Goal: Task Accomplishment & Management: Manage account settings

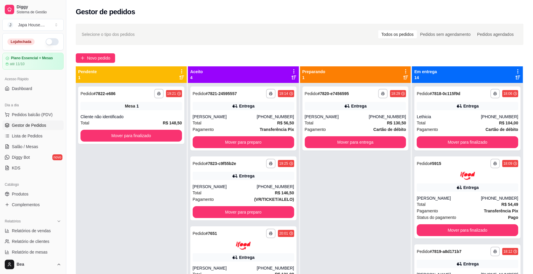
click at [46, 43] on button "button" at bounding box center [52, 41] width 13 height 7
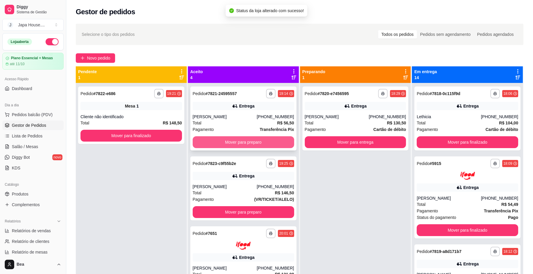
click at [225, 142] on button "Mover para preparo" at bounding box center [244, 142] width 102 height 12
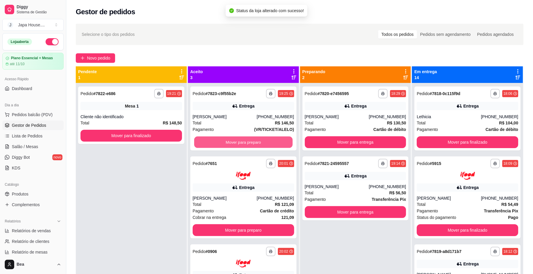
click at [225, 142] on button "Mover para preparo" at bounding box center [243, 142] width 98 height 12
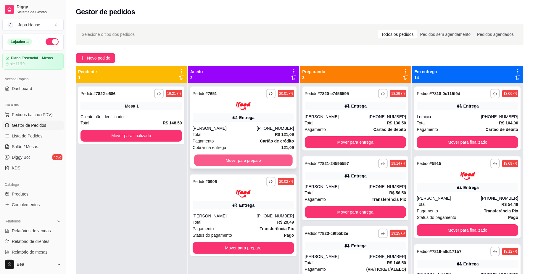
click at [236, 157] on button "Mover para preparo" at bounding box center [243, 160] width 98 height 12
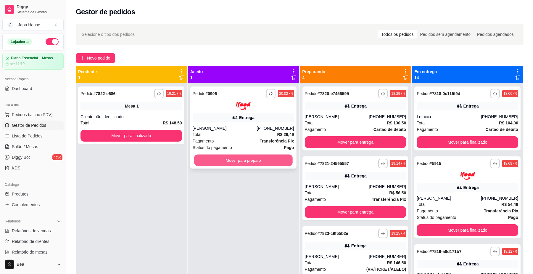
click at [236, 158] on button "Mover para preparo" at bounding box center [243, 160] width 98 height 12
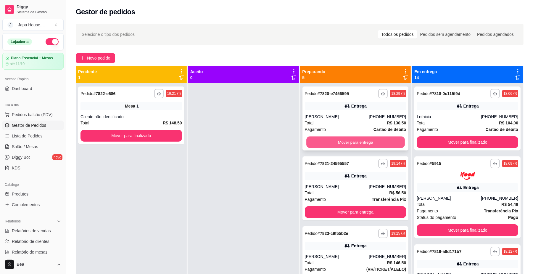
click at [334, 141] on button "Mover para entrega" at bounding box center [355, 142] width 98 height 12
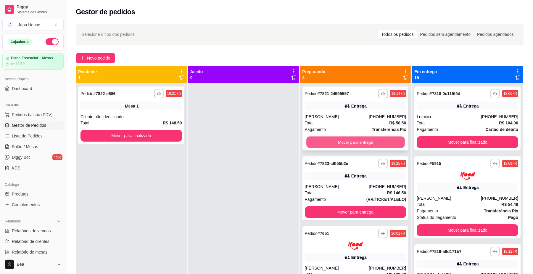
click at [341, 141] on button "Mover para entrega" at bounding box center [355, 142] width 98 height 12
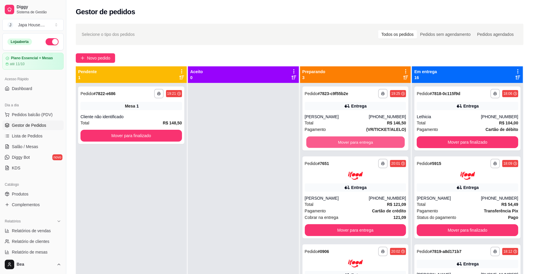
click at [341, 141] on button "Mover para entrega" at bounding box center [355, 142] width 98 height 12
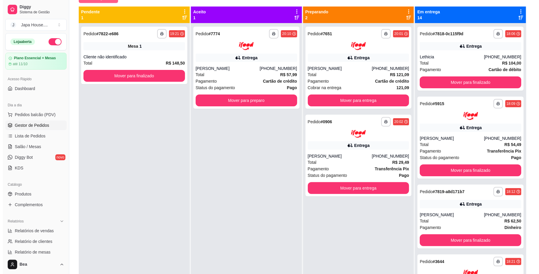
scroll to position [1, 0]
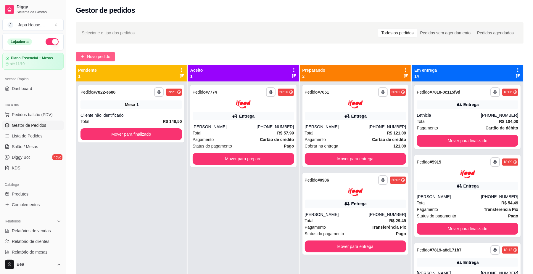
click at [102, 54] on span "Novo pedido" at bounding box center [98, 56] width 23 height 7
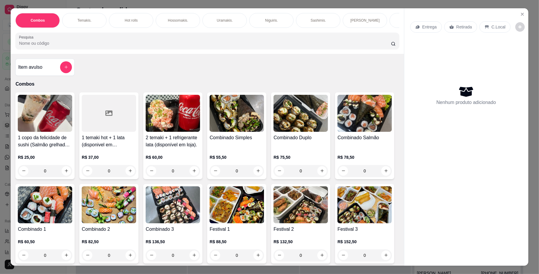
scroll to position [0, 409]
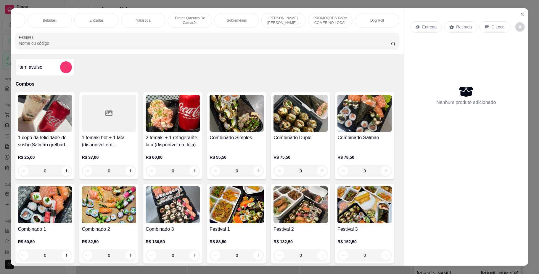
click at [141, 20] on p "Yakisoba" at bounding box center [143, 20] width 14 height 5
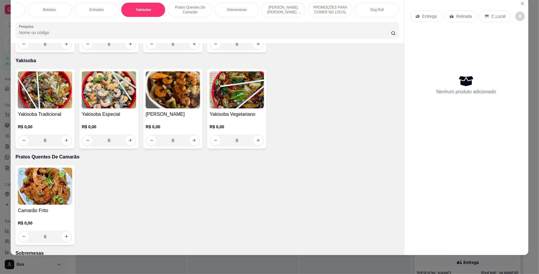
click at [37, 102] on div "Yakisoba Tradicional R$ 0,00 0" at bounding box center [44, 109] width 59 height 80
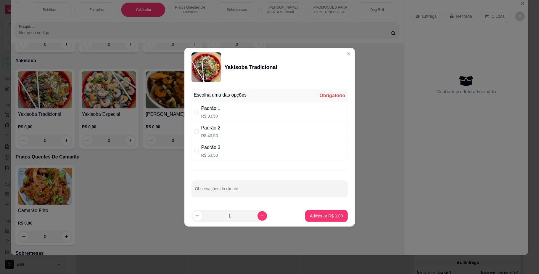
click at [232, 131] on div "Padrão 2 R$ 43,50" at bounding box center [270, 132] width 156 height 20
radio input "true"
click at [260, 216] on icon "increase-product-quantity" at bounding box center [262, 215] width 4 height 4
type input "2"
click at [319, 217] on p "Adicionar R$ 87,00" at bounding box center [325, 216] width 34 height 6
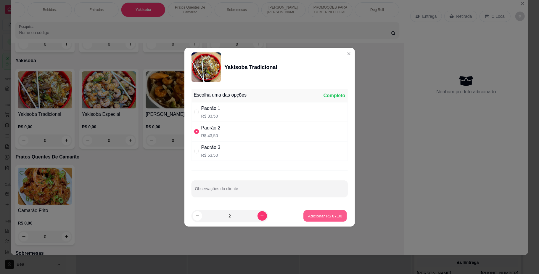
type input "2"
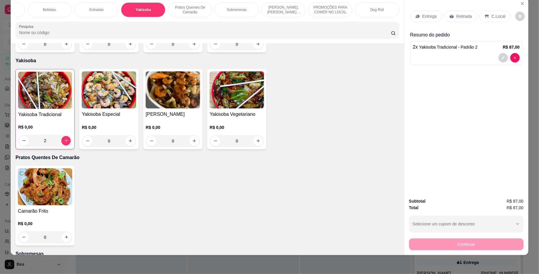
click at [457, 14] on p "Retirada" at bounding box center [465, 16] width 16 height 6
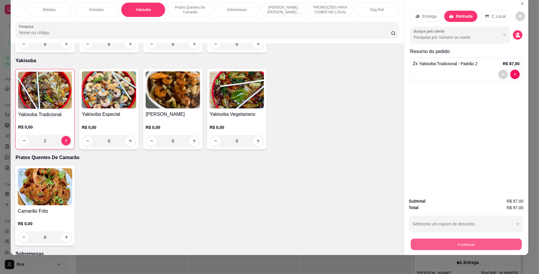
click at [441, 242] on button "Continuar" at bounding box center [466, 245] width 111 height 12
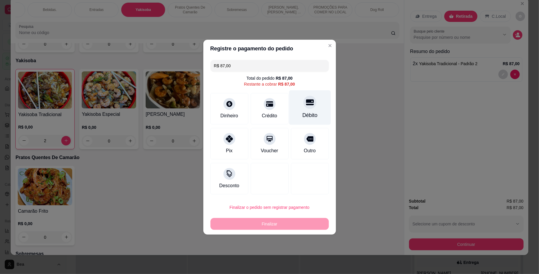
click at [299, 107] on div "Débito" at bounding box center [310, 107] width 42 height 35
type input "R$ 0,00"
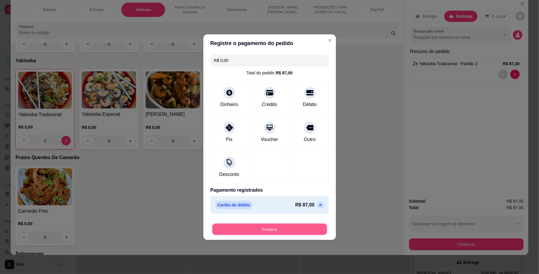
click at [265, 227] on button "Finalizar" at bounding box center [269, 229] width 115 height 12
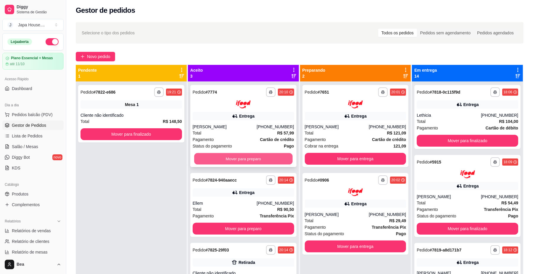
click at [256, 158] on button "Mover para preparo" at bounding box center [243, 159] width 98 height 12
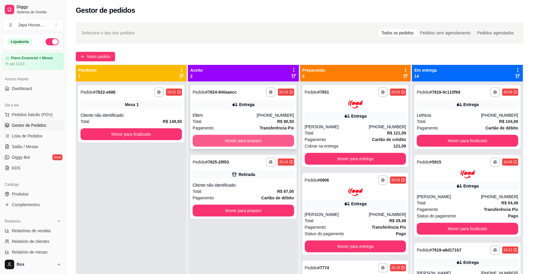
click at [258, 141] on button "Mover para preparo" at bounding box center [244, 141] width 102 height 12
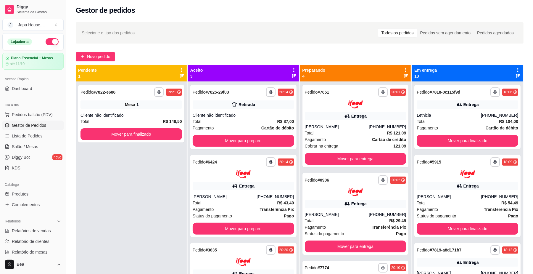
click at [46, 42] on button "button" at bounding box center [52, 41] width 13 height 7
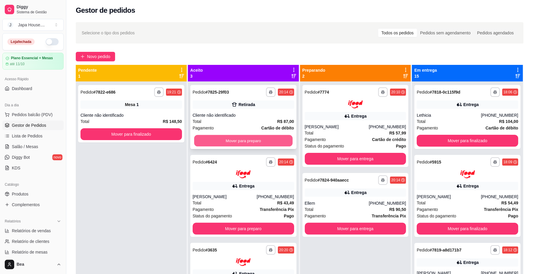
click at [269, 141] on button "Mover para preparo" at bounding box center [243, 141] width 98 height 12
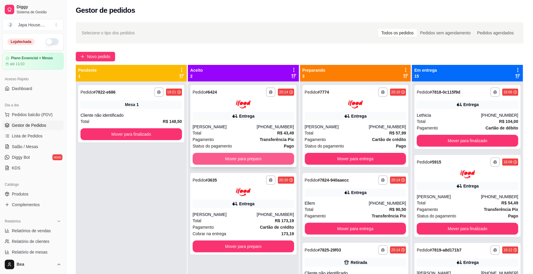
click at [208, 158] on button "Mover para preparo" at bounding box center [244, 159] width 102 height 12
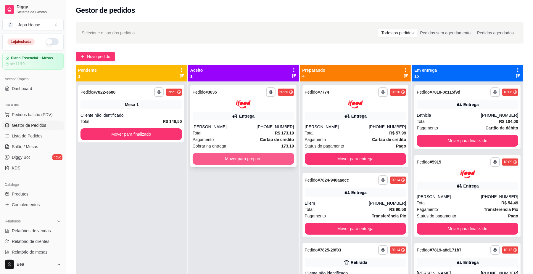
click at [209, 159] on button "Mover para preparo" at bounding box center [244, 159] width 102 height 12
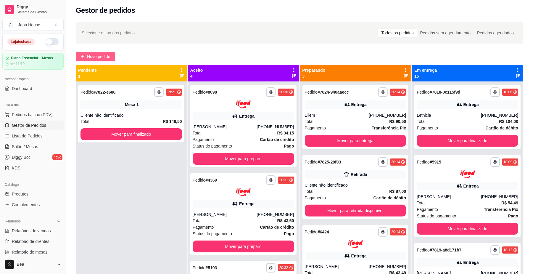
click at [109, 56] on span "Novo pedido" at bounding box center [98, 56] width 23 height 7
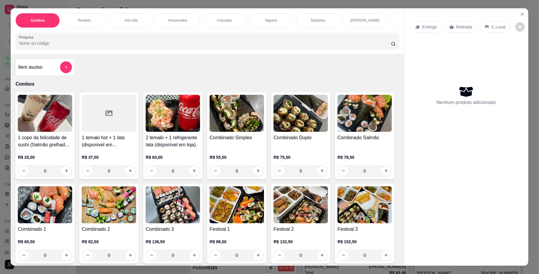
click at [287, 141] on h4 "Combinado Duplo" at bounding box center [301, 137] width 54 height 7
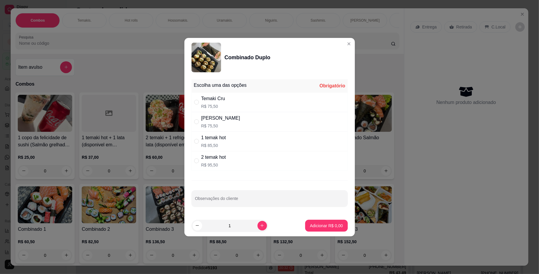
click at [232, 117] on div "[PERSON_NAME]" at bounding box center [220, 118] width 39 height 7
radio input "true"
click at [320, 224] on p "Adicionar R$ 75,50" at bounding box center [325, 226] width 35 height 6
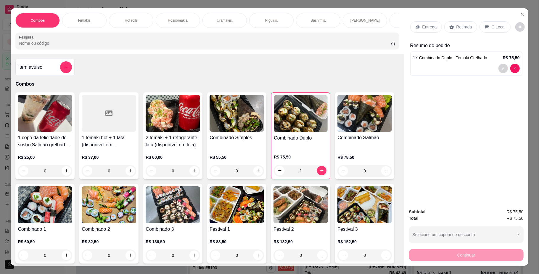
type input "1"
click at [457, 28] on p "Retirada" at bounding box center [465, 27] width 16 height 6
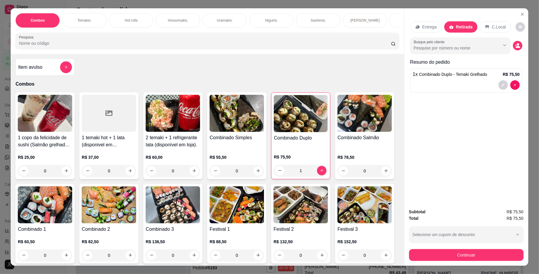
scroll to position [0, 336]
click at [200, 20] on div "Yakisoba" at bounding box center [216, 20] width 44 height 15
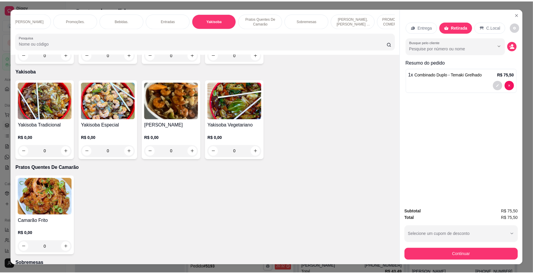
scroll to position [11, 0]
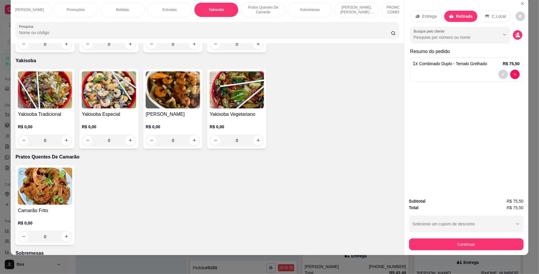
click at [41, 94] on img at bounding box center [45, 89] width 54 height 37
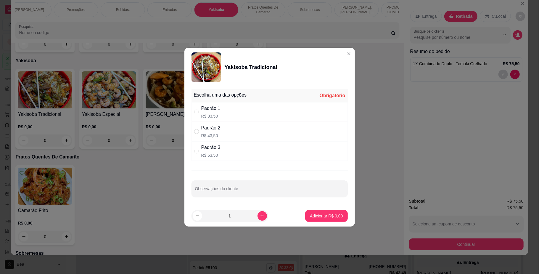
click at [219, 113] on p "R$ 33,50" at bounding box center [210, 116] width 19 height 6
radio input "true"
click at [329, 218] on p "Adicionar R$ 33,50" at bounding box center [325, 216] width 34 height 6
type input "1"
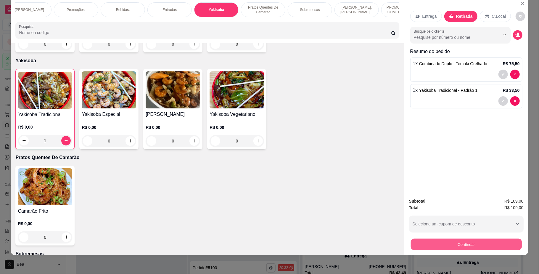
click at [442, 243] on button "Continuar" at bounding box center [466, 245] width 111 height 12
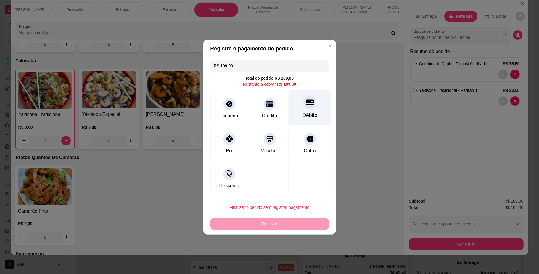
click at [308, 107] on div at bounding box center [309, 102] width 13 height 13
type input "R$ 0,00"
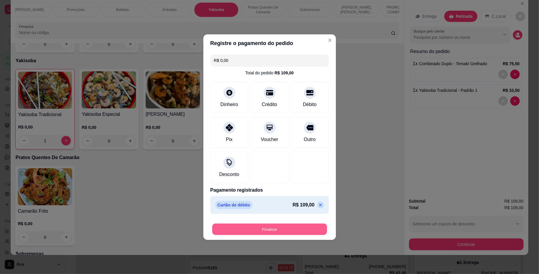
click at [281, 229] on button "Finalizar" at bounding box center [269, 229] width 115 height 12
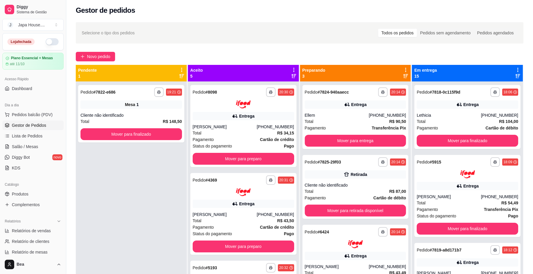
click at [46, 42] on button "button" at bounding box center [52, 41] width 13 height 7
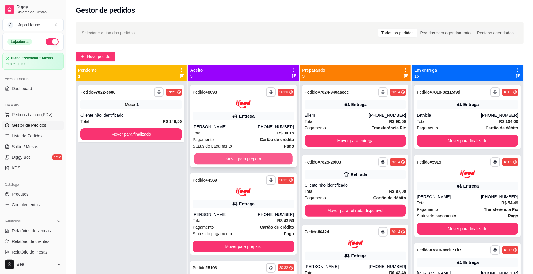
click at [269, 159] on button "Mover para preparo" at bounding box center [243, 159] width 98 height 12
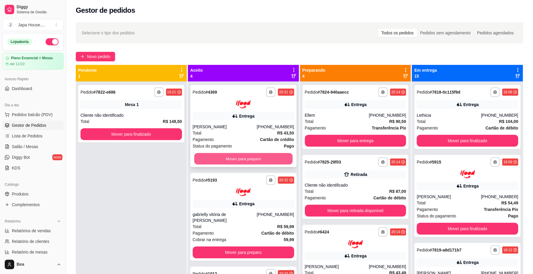
click at [263, 159] on button "Mover para preparo" at bounding box center [243, 159] width 98 height 12
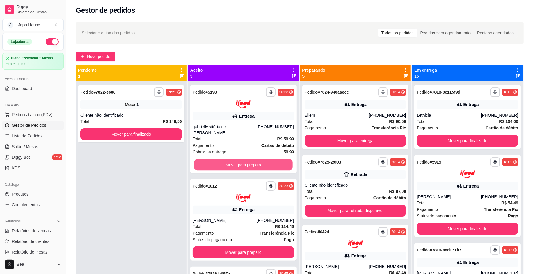
click at [263, 159] on button "Mover para preparo" at bounding box center [243, 165] width 98 height 12
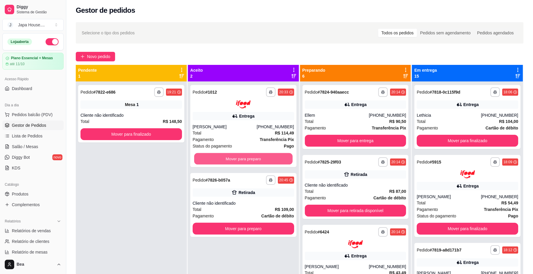
click at [263, 159] on button "Mover para preparo" at bounding box center [243, 159] width 98 height 12
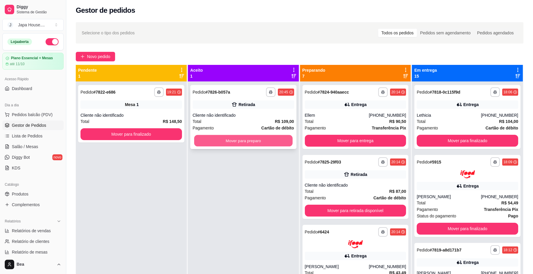
click at [261, 143] on button "Mover para preparo" at bounding box center [243, 141] width 98 height 12
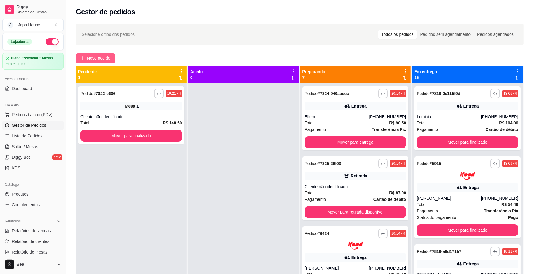
click at [102, 56] on span "Novo pedido" at bounding box center [98, 58] width 23 height 7
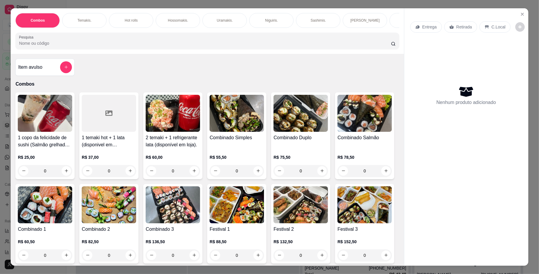
click at [136, 220] on img at bounding box center [109, 204] width 54 height 37
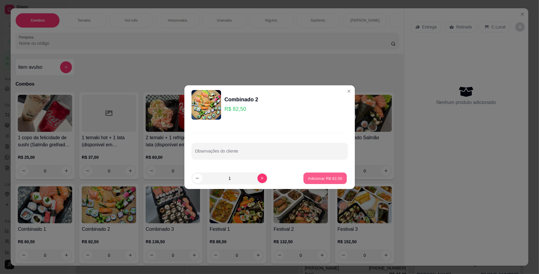
click at [326, 181] on button "Adicionar R$ 82,50" at bounding box center [326, 178] width 44 height 12
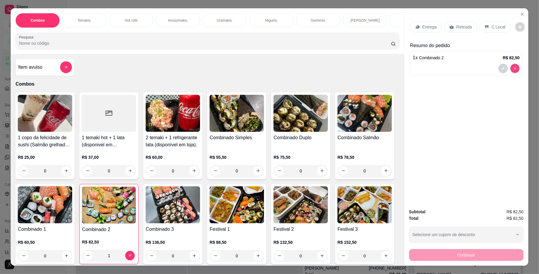
type input "0"
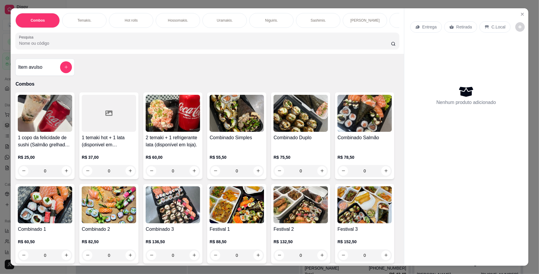
click at [264, 216] on img at bounding box center [237, 204] width 54 height 37
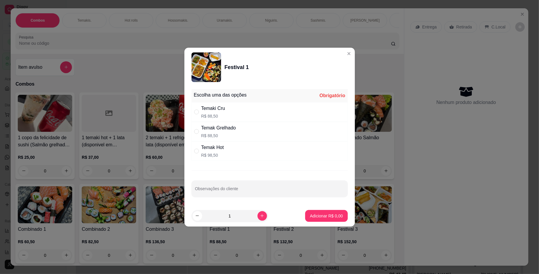
click at [229, 127] on div "Temak Grelhado" at bounding box center [218, 127] width 35 height 7
radio input "true"
click at [306, 192] on input "Observações do cliente" at bounding box center [269, 191] width 149 height 6
type input "queijo"
click at [321, 217] on p "Adicionar R$ 88,50" at bounding box center [325, 216] width 34 height 6
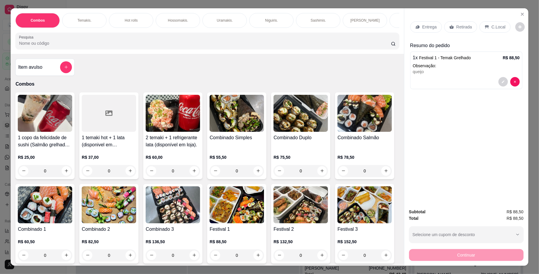
click at [459, 27] on p "Retirada" at bounding box center [465, 27] width 16 height 6
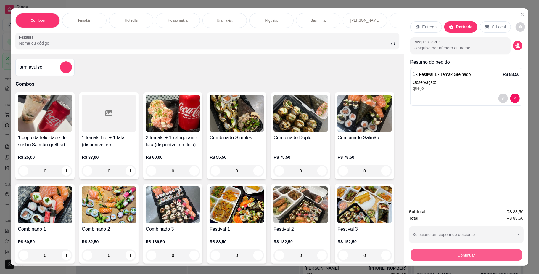
click at [451, 258] on button "Continuar" at bounding box center [466, 255] width 111 height 12
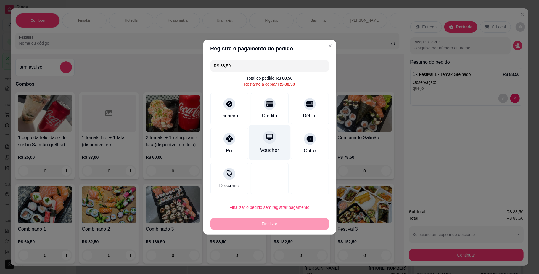
click at [274, 145] on div "Voucher" at bounding box center [270, 142] width 42 height 35
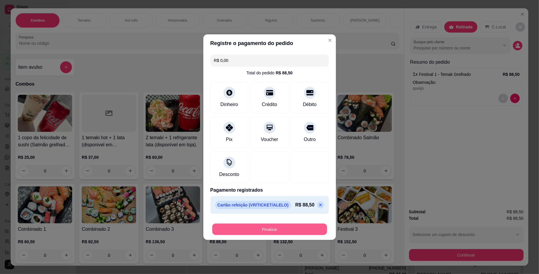
click at [264, 228] on button "Finalizar" at bounding box center [269, 229] width 115 height 12
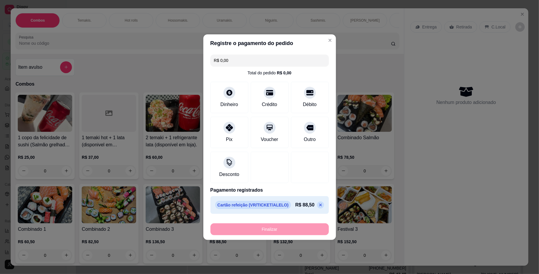
type input "-R$ 88,50"
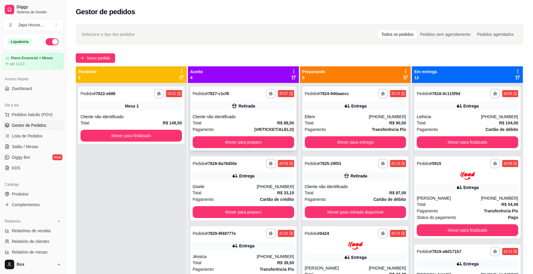
click at [267, 144] on button "Mover para preparo" at bounding box center [244, 142] width 102 height 12
click at [253, 141] on button "Mover para preparo" at bounding box center [243, 142] width 98 height 12
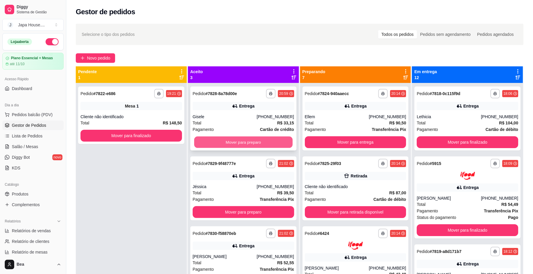
click at [243, 143] on button "Mover para preparo" at bounding box center [243, 142] width 98 height 12
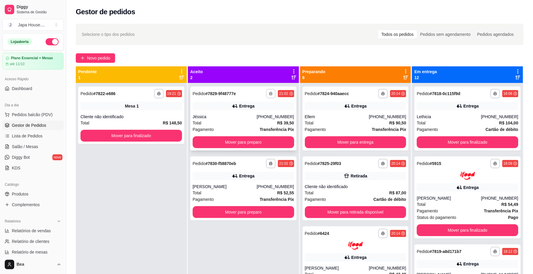
click at [258, 100] on div "**********" at bounding box center [243, 118] width 106 height 64
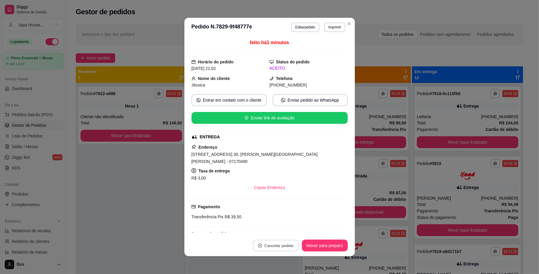
click at [281, 244] on button "Cancelar pedido" at bounding box center [276, 246] width 46 height 12
click at [282, 230] on button "Sim" at bounding box center [289, 231] width 23 height 12
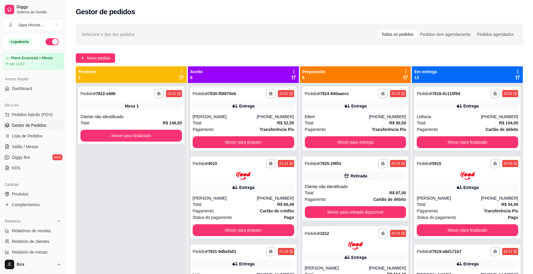
click at [49, 42] on button "button" at bounding box center [52, 41] width 13 height 7
click at [250, 140] on button "Mover para preparo" at bounding box center [244, 142] width 102 height 12
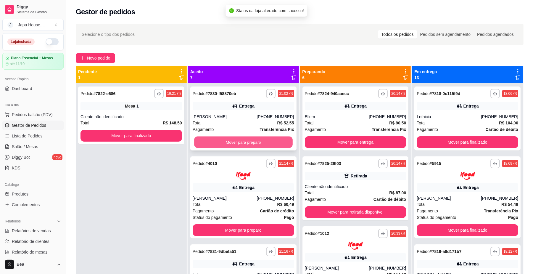
click at [258, 142] on button "Mover para preparo" at bounding box center [243, 142] width 98 height 12
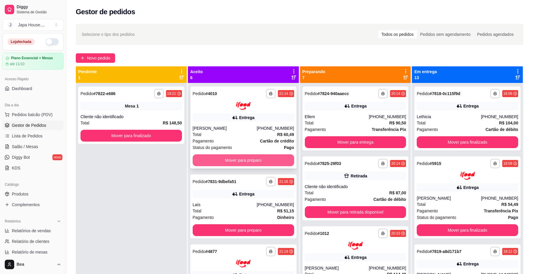
click at [264, 157] on button "Mover para preparo" at bounding box center [244, 160] width 102 height 12
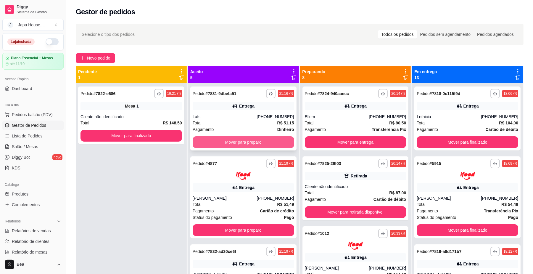
click at [261, 142] on button "Mover para preparo" at bounding box center [244, 142] width 102 height 12
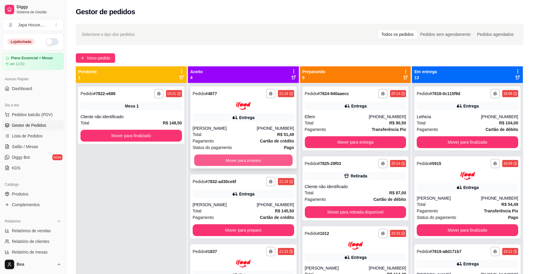
click at [267, 160] on button "Mover para preparo" at bounding box center [243, 160] width 98 height 12
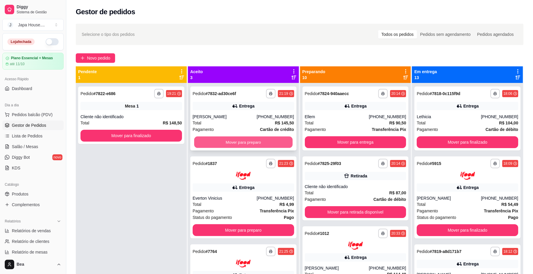
click at [253, 139] on button "Mover para preparo" at bounding box center [243, 142] width 98 height 12
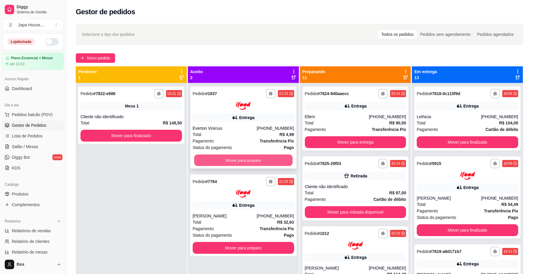
click at [266, 158] on button "Mover para preparo" at bounding box center [243, 160] width 98 height 12
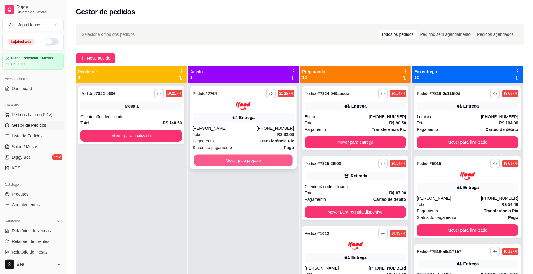
click at [268, 160] on button "Mover para preparo" at bounding box center [243, 160] width 98 height 12
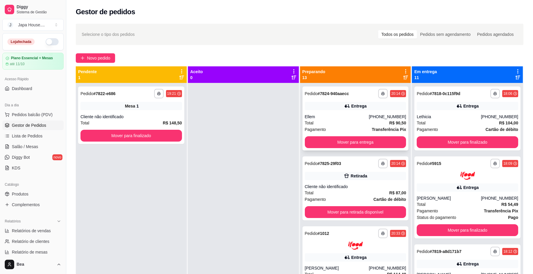
click at [322, 141] on button "Mover para entrega" at bounding box center [356, 142] width 102 height 12
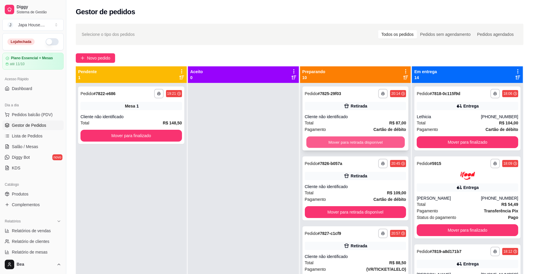
click at [345, 141] on button "Mover para retirada disponível" at bounding box center [355, 142] width 98 height 12
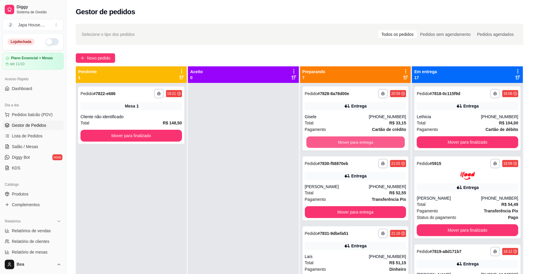
click at [345, 141] on button "Mover para entrega" at bounding box center [355, 142] width 98 height 12
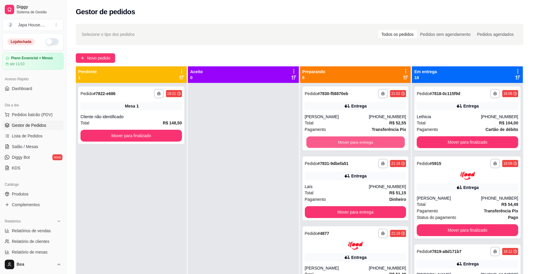
click at [345, 141] on button "Mover para entrega" at bounding box center [355, 142] width 98 height 12
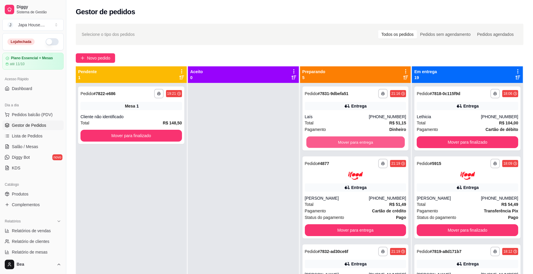
click at [345, 141] on button "Mover para entrega" at bounding box center [355, 142] width 98 height 12
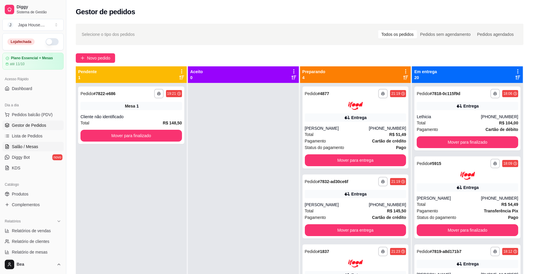
click at [34, 144] on span "Salão / Mesas" at bounding box center [25, 147] width 26 height 6
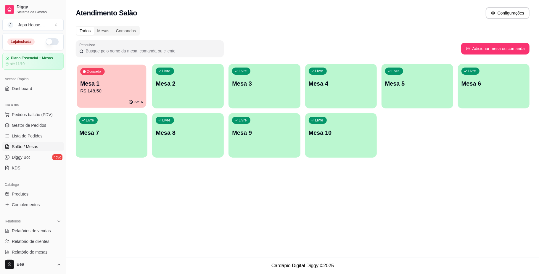
click at [114, 94] on p "R$ 148,50" at bounding box center [111, 91] width 63 height 7
click at [114, 94] on p "R$ 148,50" at bounding box center [111, 91] width 65 height 7
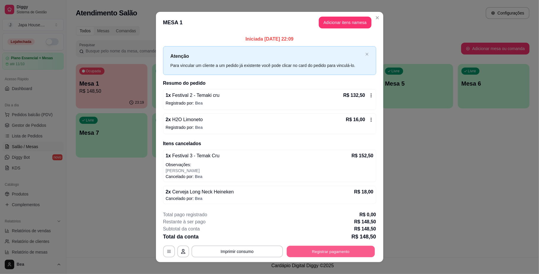
click at [316, 253] on button "Registrar pagamento" at bounding box center [331, 252] width 88 height 12
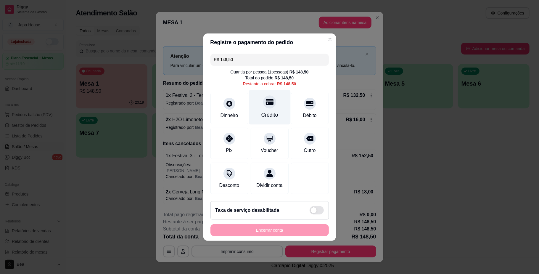
click at [265, 104] on div at bounding box center [269, 101] width 13 height 13
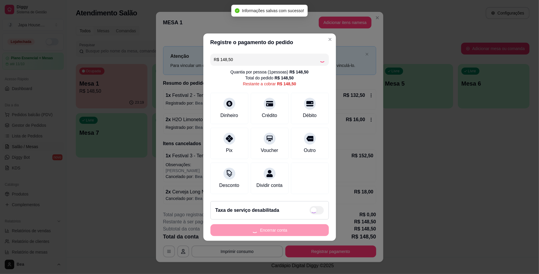
type input "R$ 0,00"
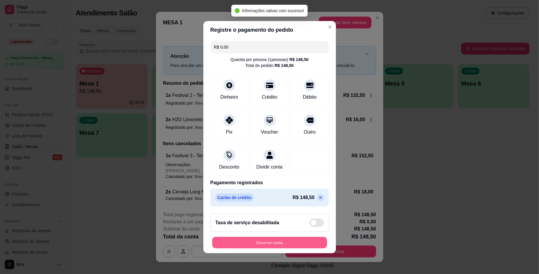
click at [268, 248] on button "Encerrar conta" at bounding box center [269, 243] width 115 height 12
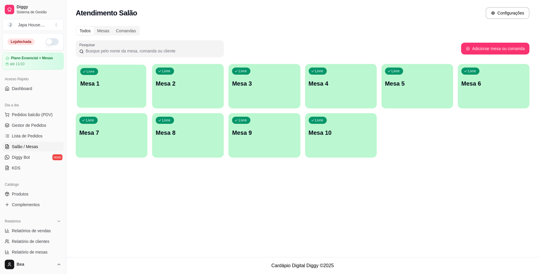
click at [116, 106] on div "button" at bounding box center [112, 104] width 70 height 7
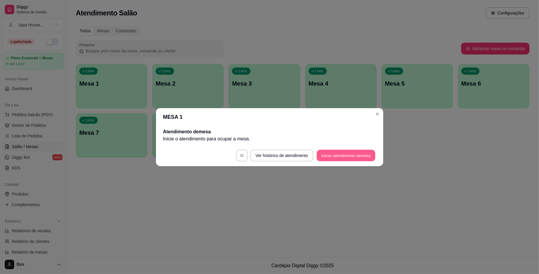
click at [330, 153] on button "Iniciar atendimento de mesa" at bounding box center [346, 156] width 59 height 12
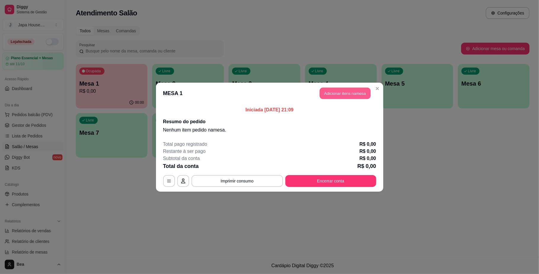
click at [349, 93] on button "Adicionar itens na mesa" at bounding box center [345, 93] width 51 height 12
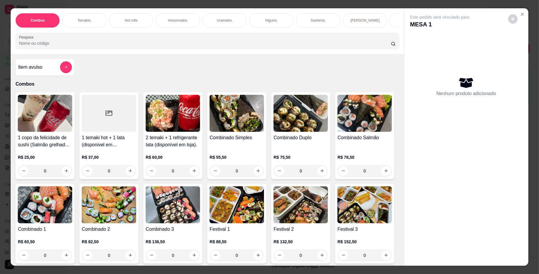
click at [80, 17] on div "Temakis." at bounding box center [84, 20] width 44 height 15
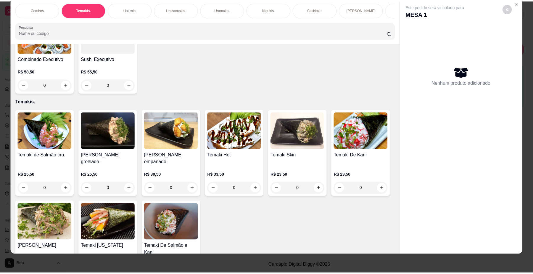
scroll to position [249, 0]
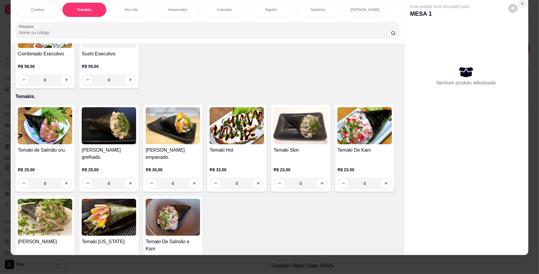
click at [522, 5] on icon "Close" at bounding box center [522, 3] width 5 height 5
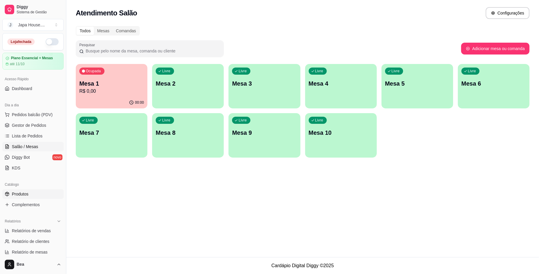
click at [31, 192] on link "Produtos" at bounding box center [32, 193] width 61 height 9
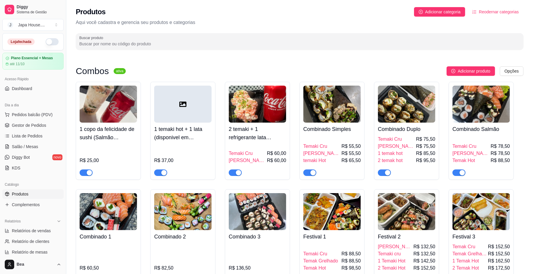
click at [212, 41] on input "Buscar produto" at bounding box center [299, 44] width 441 height 6
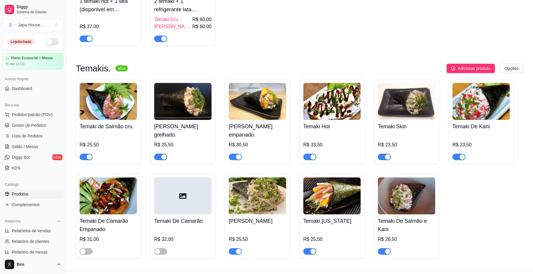
scroll to position [131, 0]
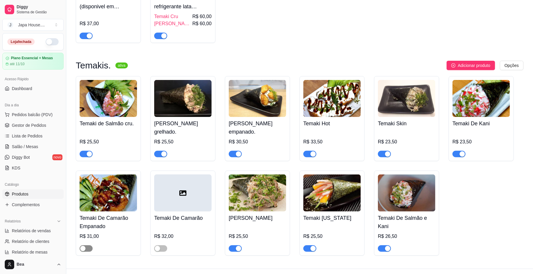
type input "temaki"
click at [85, 249] on div "button" at bounding box center [82, 248] width 5 height 5
click at [165, 249] on span "button" at bounding box center [160, 248] width 13 height 7
click at [49, 126] on link "Gestor de Pedidos" at bounding box center [32, 125] width 61 height 9
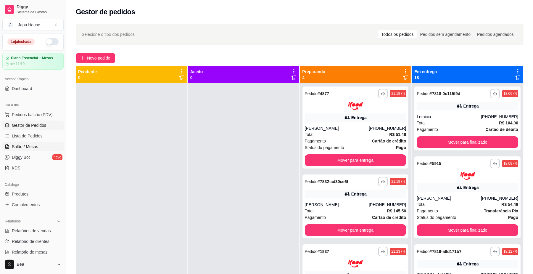
click at [30, 149] on span "Salão / Mesas" at bounding box center [25, 147] width 26 height 6
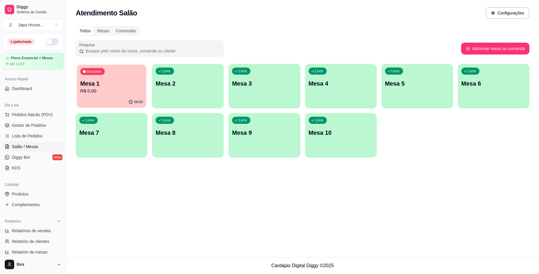
click at [97, 96] on div "Ocupada Mesa 1 R$ 0,00" at bounding box center [112, 81] width 70 height 32
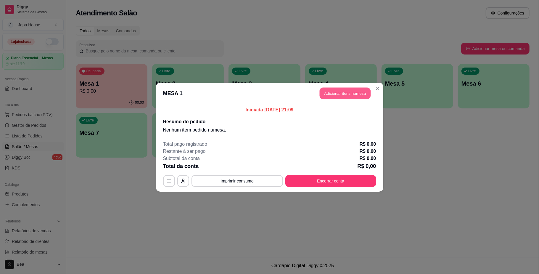
click at [352, 94] on button "Adicionar itens na mesa" at bounding box center [345, 93] width 51 height 12
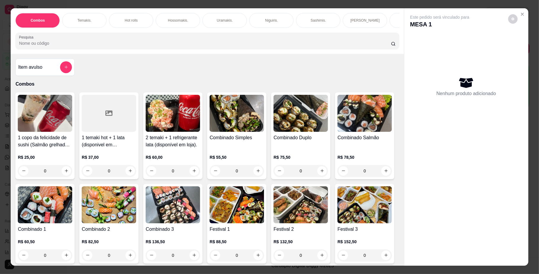
click at [89, 21] on div "Temakis." at bounding box center [84, 20] width 44 height 15
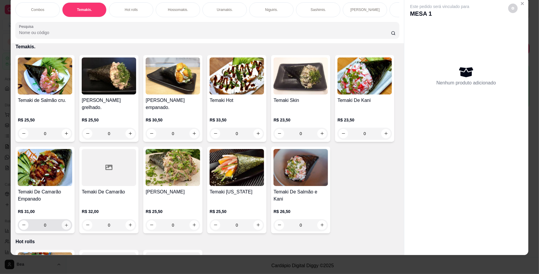
click at [69, 227] on icon "increase-product-quantity" at bounding box center [66, 225] width 4 height 4
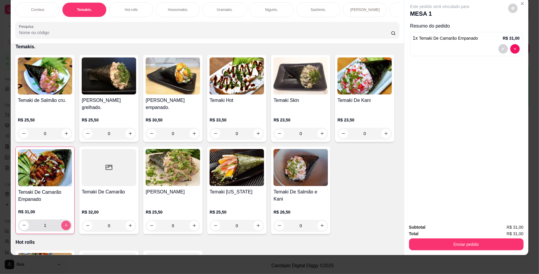
type input "1"
click at [135, 230] on button "increase-product-quantity" at bounding box center [130, 225] width 9 height 9
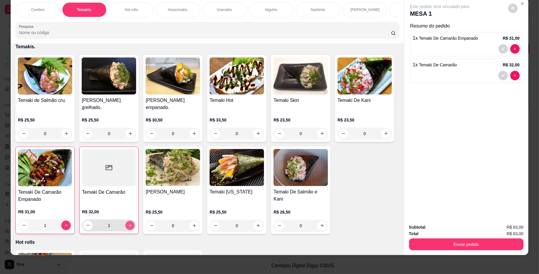
click at [131, 227] on icon "increase-product-quantity" at bounding box center [130, 225] width 3 height 3
type input "2"
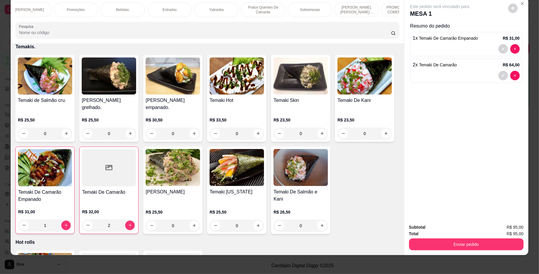
click at [130, 9] on div "Bebidas." at bounding box center [123, 9] width 44 height 15
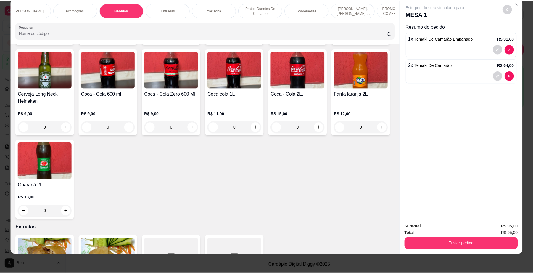
scroll to position [1395, 0]
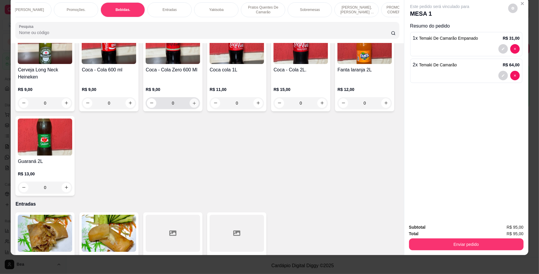
click at [199, 107] on button "increase-product-quantity" at bounding box center [194, 102] width 9 height 9
type input "1"
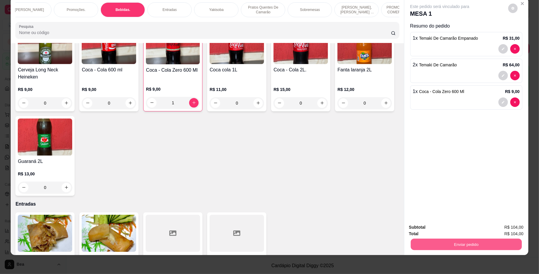
click at [448, 248] on button "Enviar pedido" at bounding box center [466, 245] width 111 height 12
click at [446, 229] on button "Não registrar e enviar pedido" at bounding box center [446, 229] width 60 height 11
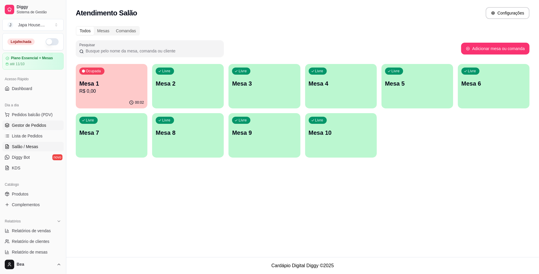
click at [47, 128] on link "Gestor de Pedidos" at bounding box center [32, 125] width 61 height 9
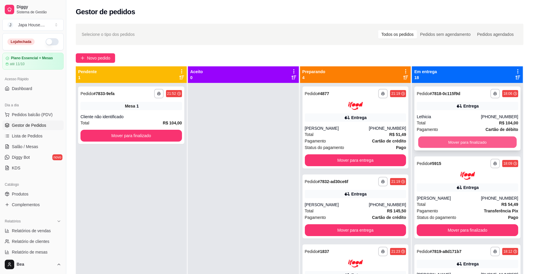
click at [460, 142] on button "Mover para finalizado" at bounding box center [467, 142] width 98 height 12
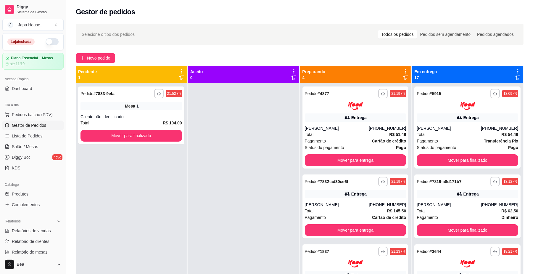
scroll to position [15, 0]
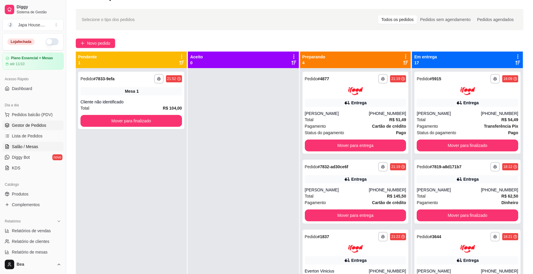
click at [28, 143] on link "Salão / Mesas" at bounding box center [32, 146] width 61 height 9
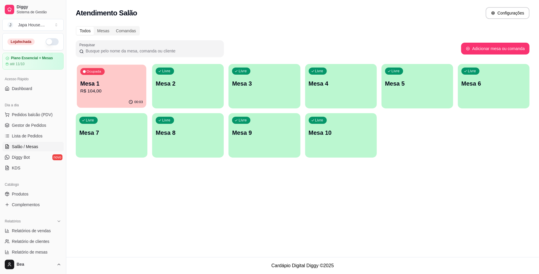
click at [105, 91] on p "R$ 104,00" at bounding box center [111, 91] width 63 height 7
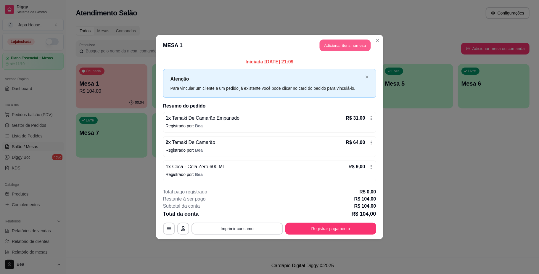
click at [345, 46] on button "Adicionar itens na mesa" at bounding box center [345, 46] width 51 height 12
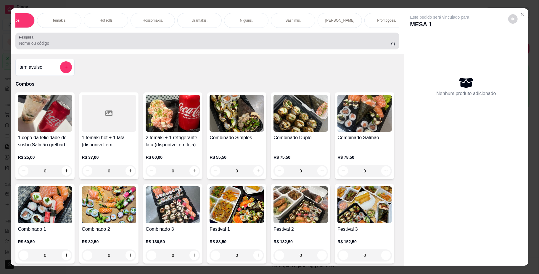
scroll to position [0, 24]
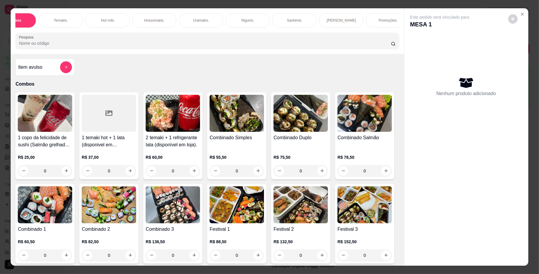
click at [108, 21] on p "Hot rolls" at bounding box center [107, 20] width 13 height 5
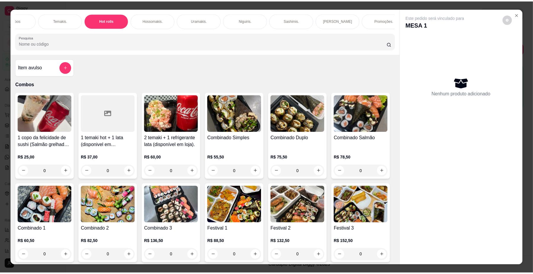
scroll to position [11, 0]
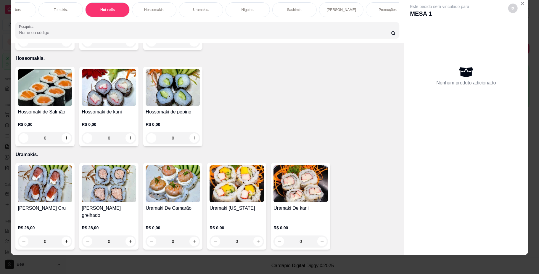
click at [38, 50] on div "Hot roll philadelfia R$ 15,00 0" at bounding box center [44, 10] width 59 height 80
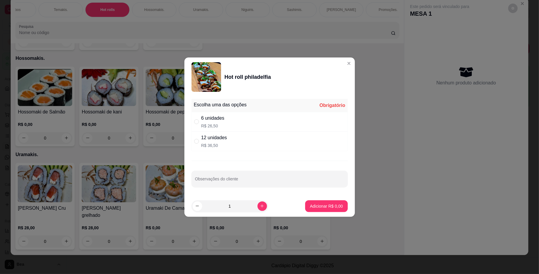
click at [219, 128] on p "R$ 26,50" at bounding box center [212, 126] width 23 height 6
radio input "true"
click at [308, 208] on p "Adicionar R$ 26,50" at bounding box center [325, 206] width 34 height 6
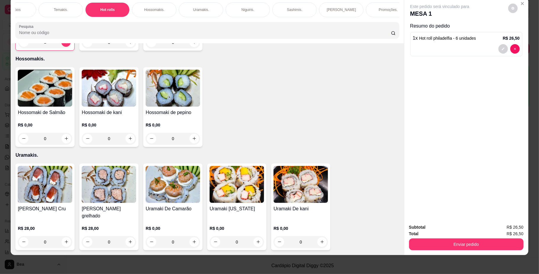
type input "1"
click at [421, 244] on button "Enviar pedido" at bounding box center [466, 245] width 111 height 12
click at [417, 226] on button "Não registrar e enviar pedido" at bounding box center [446, 229] width 60 height 11
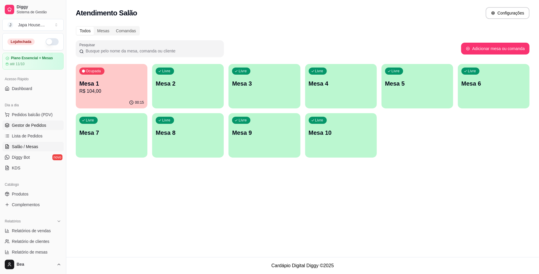
click at [39, 125] on span "Gestor de Pedidos" at bounding box center [29, 125] width 34 height 6
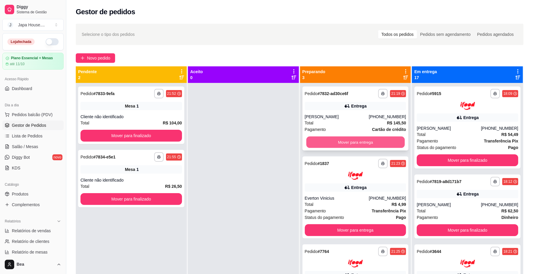
click at [337, 141] on button "Mover para entrega" at bounding box center [355, 142] width 98 height 12
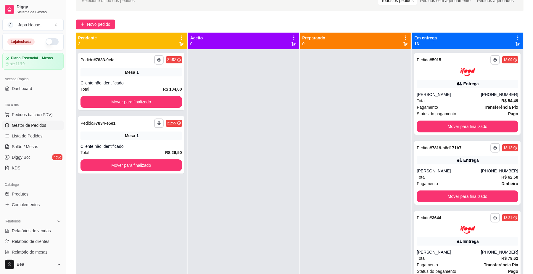
scroll to position [0, 0]
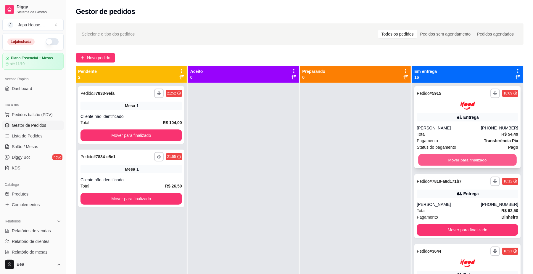
click at [455, 160] on button "Mover para finalizado" at bounding box center [467, 160] width 98 height 12
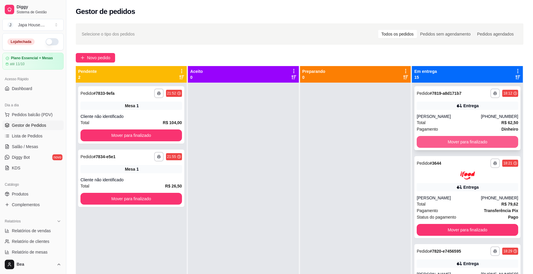
click at [454, 145] on button "Mover para finalizado" at bounding box center [468, 142] width 102 height 12
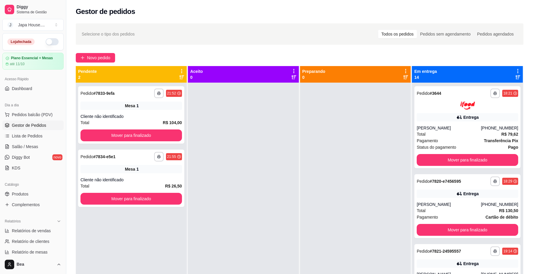
scroll to position [152, 0]
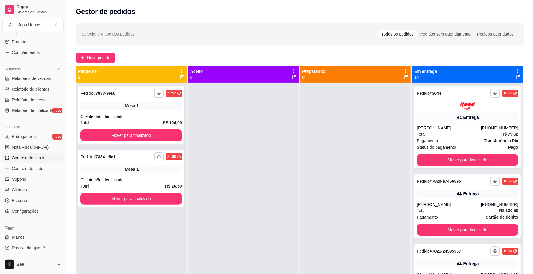
click at [46, 159] on link "Controle de caixa" at bounding box center [32, 157] width 61 height 9
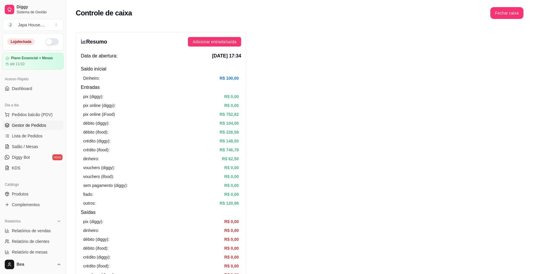
click at [44, 126] on span "Gestor de Pedidos" at bounding box center [29, 125] width 34 height 6
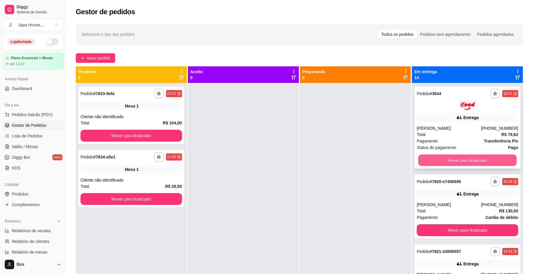
click at [451, 159] on button "Mover para finalizado" at bounding box center [467, 160] width 98 height 12
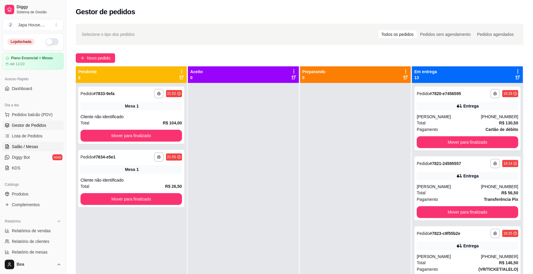
click at [31, 146] on span "Salão / Mesas" at bounding box center [25, 147] width 26 height 6
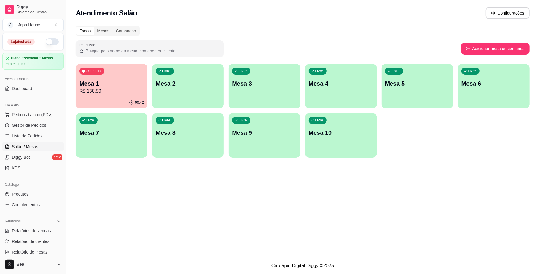
click at [119, 91] on p "R$ 130,50" at bounding box center [111, 91] width 65 height 7
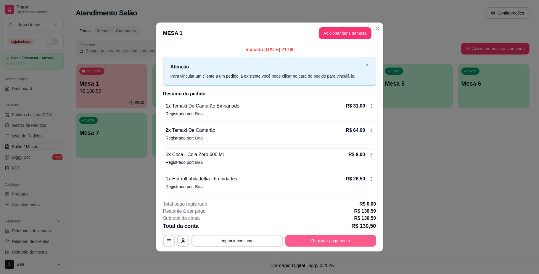
click at [311, 240] on button "Registrar pagamento" at bounding box center [330, 241] width 91 height 12
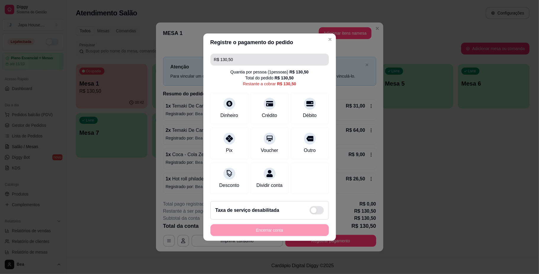
click at [253, 59] on input "R$ 130,50" at bounding box center [269, 60] width 111 height 12
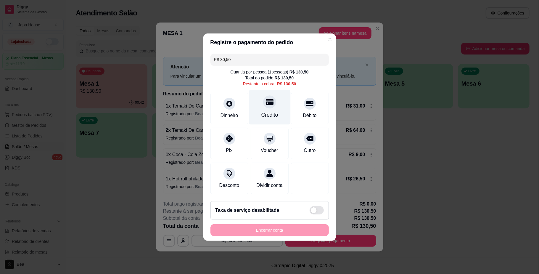
click at [267, 105] on div "Crédito" at bounding box center [270, 107] width 42 height 35
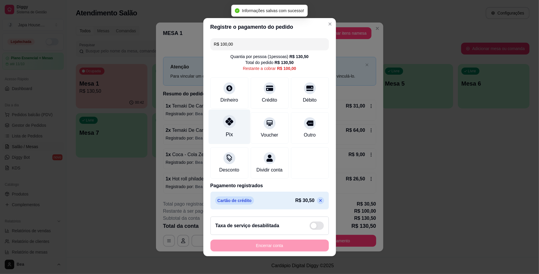
click at [222, 135] on div "Pix" at bounding box center [229, 126] width 42 height 35
type input "R$ 0,00"
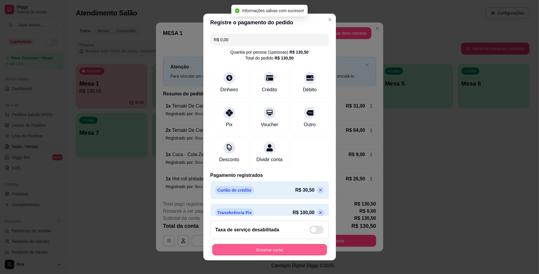
click at [271, 251] on button "Encerrar conta" at bounding box center [269, 250] width 115 height 12
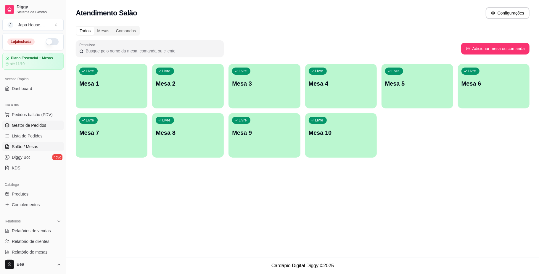
click at [36, 123] on span "Gestor de Pedidos" at bounding box center [29, 125] width 34 height 6
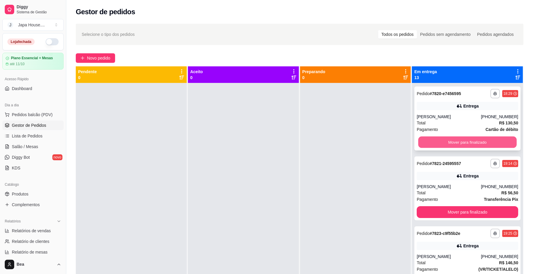
click at [465, 142] on button "Mover para finalizado" at bounding box center [467, 142] width 98 height 12
click at [467, 140] on button "Mover para finalizado" at bounding box center [467, 142] width 98 height 12
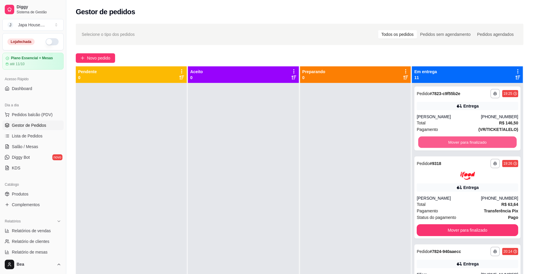
click at [467, 140] on button "Mover para finalizado" at bounding box center [467, 142] width 98 height 12
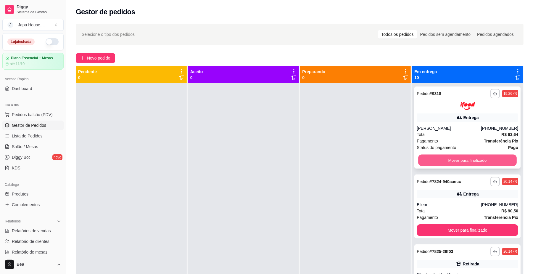
click at [475, 160] on button "Mover para finalizado" at bounding box center [467, 160] width 98 height 12
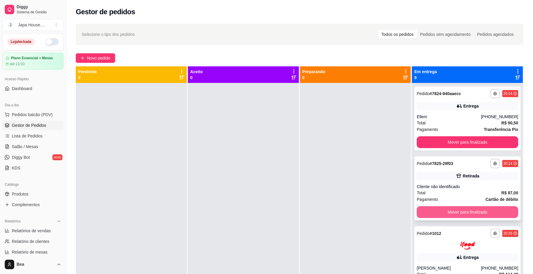
click at [458, 212] on button "Mover para finalizado" at bounding box center [468, 212] width 102 height 12
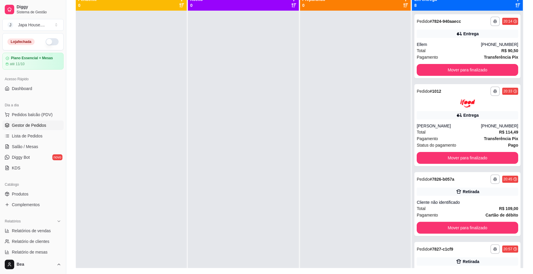
scroll to position [90, 0]
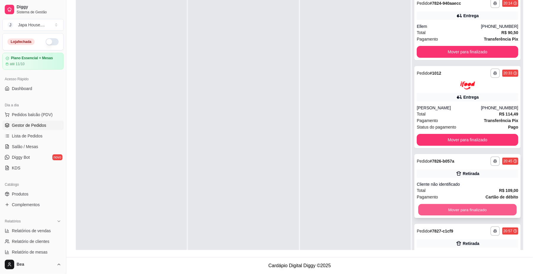
click at [476, 208] on button "Mover para finalizado" at bounding box center [467, 210] width 98 height 12
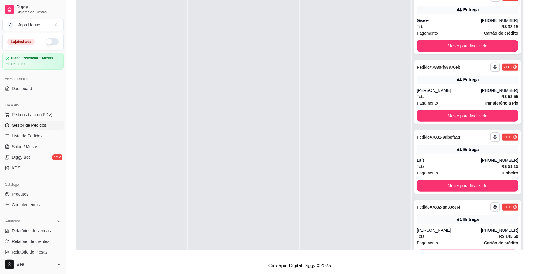
scroll to position [169, 0]
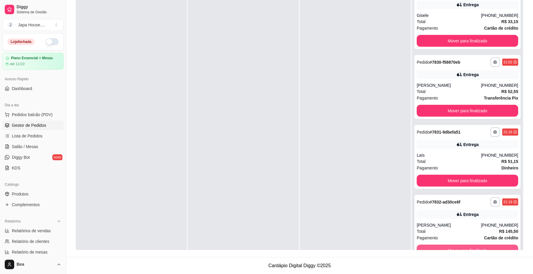
click at [467, 245] on button "Mover para finalizado" at bounding box center [468, 251] width 102 height 12
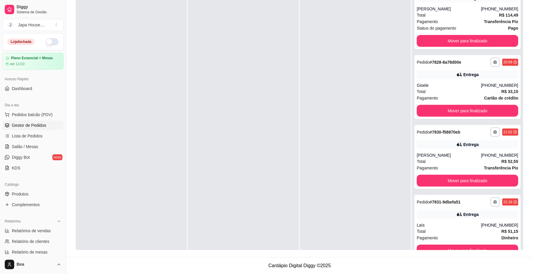
scroll to position [17, 0]
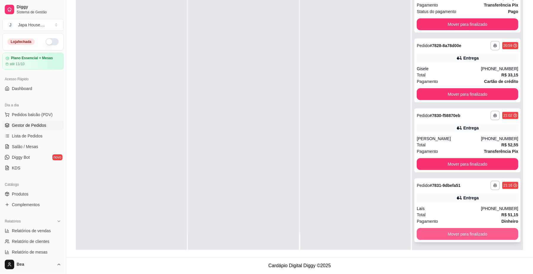
click at [481, 231] on button "Mover para finalizado" at bounding box center [468, 234] width 102 height 12
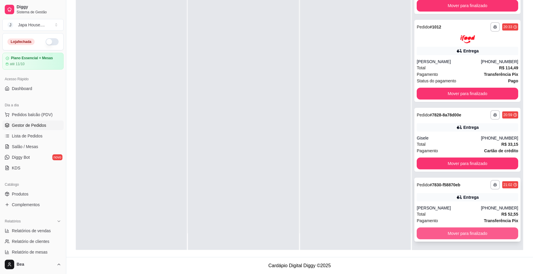
scroll to position [29, 0]
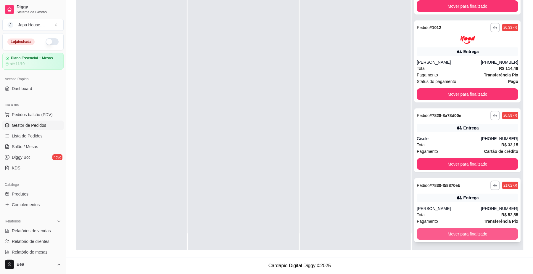
click at [467, 236] on button "Mover para finalizado" at bounding box center [468, 234] width 102 height 12
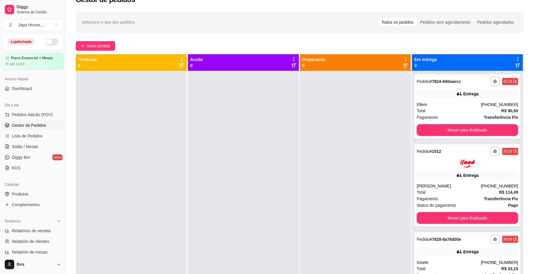
scroll to position [0, 0]
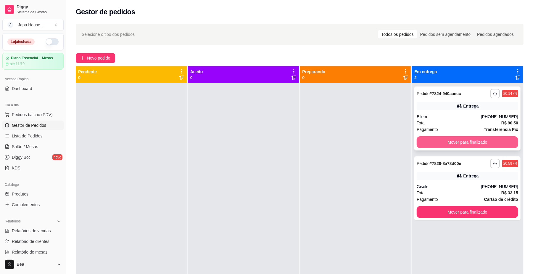
click at [457, 139] on button "Mover para finalizado" at bounding box center [468, 142] width 102 height 12
click at [433, 140] on button "Mover para finalizado" at bounding box center [467, 142] width 98 height 12
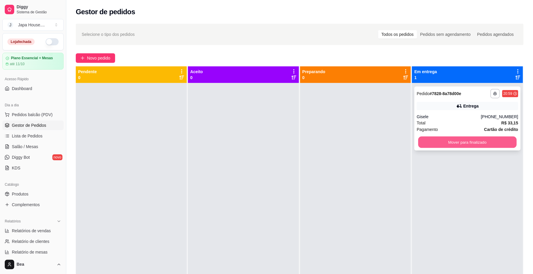
click at [431, 139] on button "Mover para finalizado" at bounding box center [467, 142] width 98 height 12
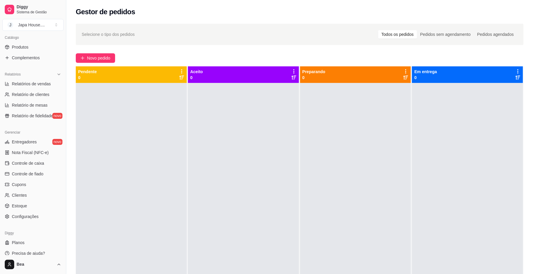
scroll to position [152, 0]
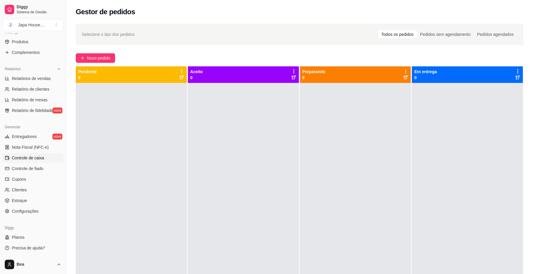
click at [40, 158] on span "Controle de caixa" at bounding box center [28, 158] width 32 height 6
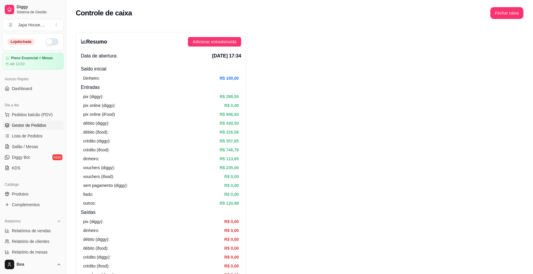
click at [36, 127] on span "Gestor de Pedidos" at bounding box center [29, 125] width 34 height 6
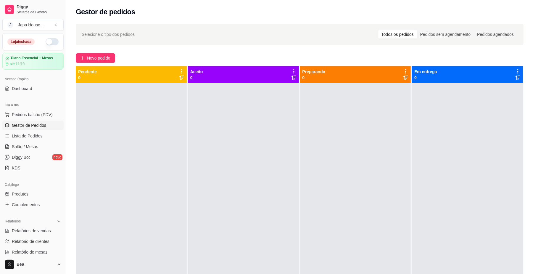
scroll to position [152, 0]
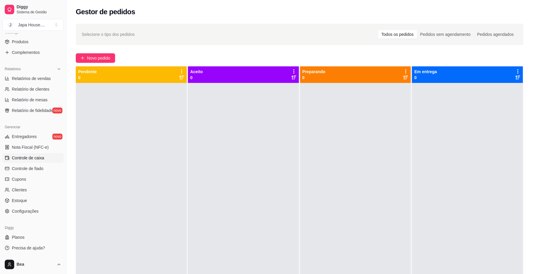
click at [40, 160] on span "Controle de caixa" at bounding box center [28, 158] width 32 height 6
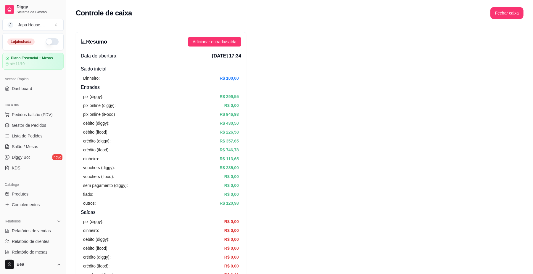
click at [49, 41] on button "button" at bounding box center [52, 41] width 13 height 7
